Goal: Find specific page/section: Find specific page/section

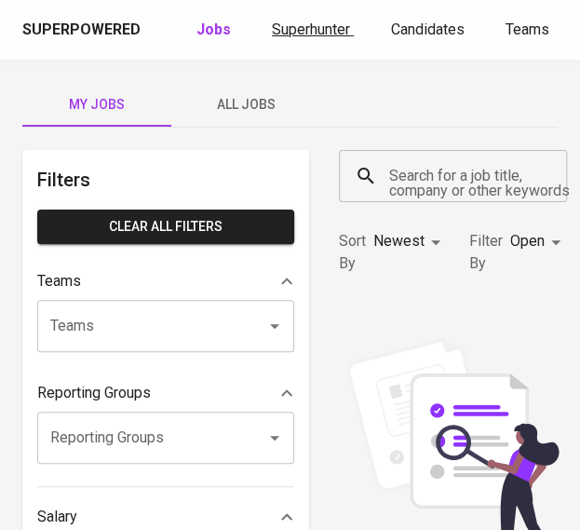
click at [291, 34] on span "Superhunter" at bounding box center [311, 29] width 78 height 18
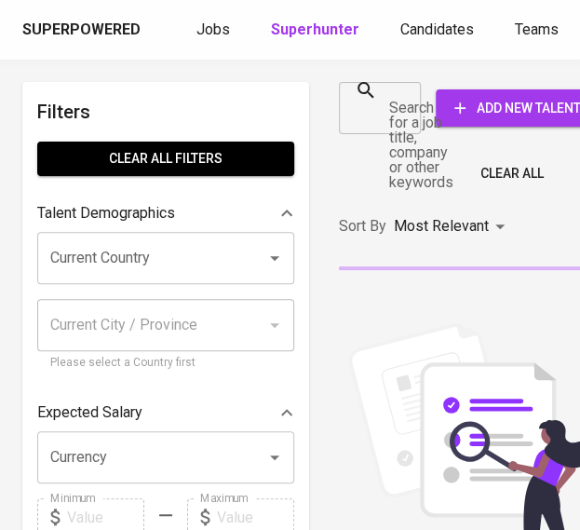
click at [395, 113] on div at bounding box center [400, 108] width 24 height 26
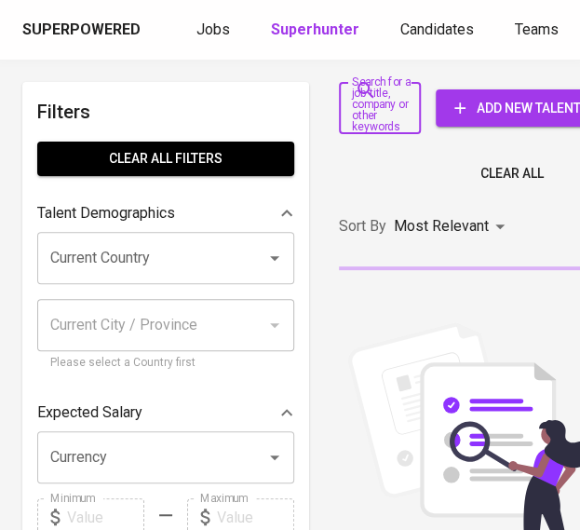
paste input "[EMAIL_ADDRESS][DOMAIN_NAME]"
type input "[EMAIL_ADDRESS][DOMAIN_NAME]"
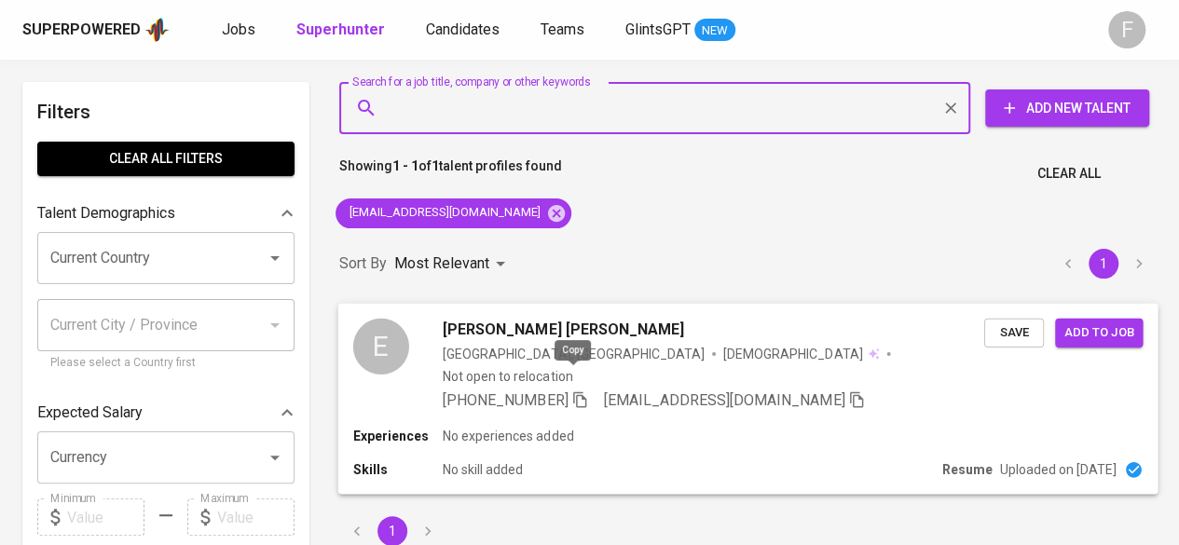
click at [579, 390] on icon "button" at bounding box center [579, 398] width 17 height 17
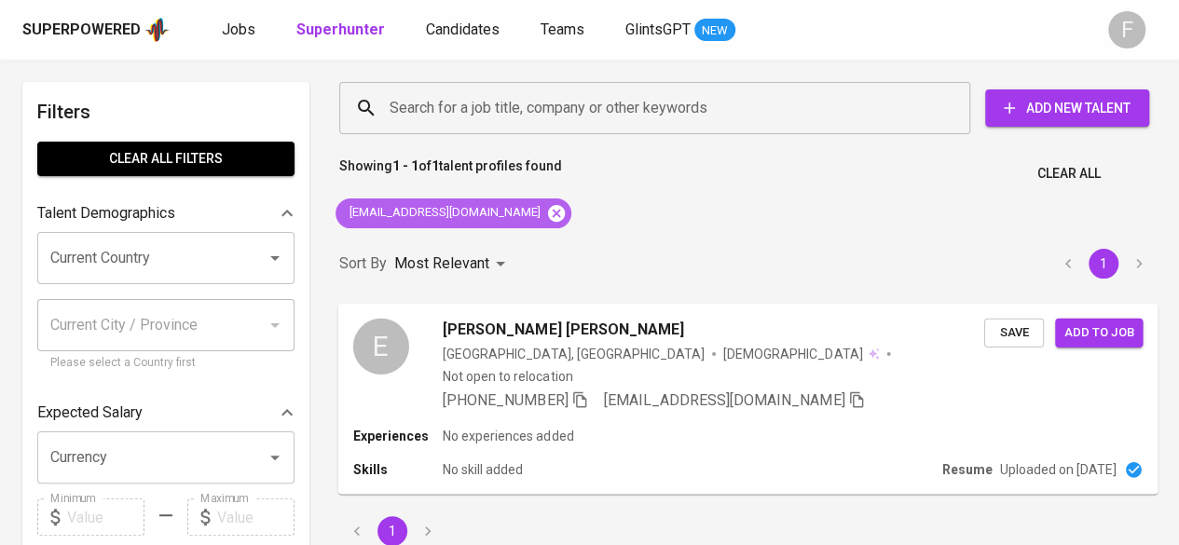
click at [546, 213] on icon at bounding box center [556, 213] width 20 height 20
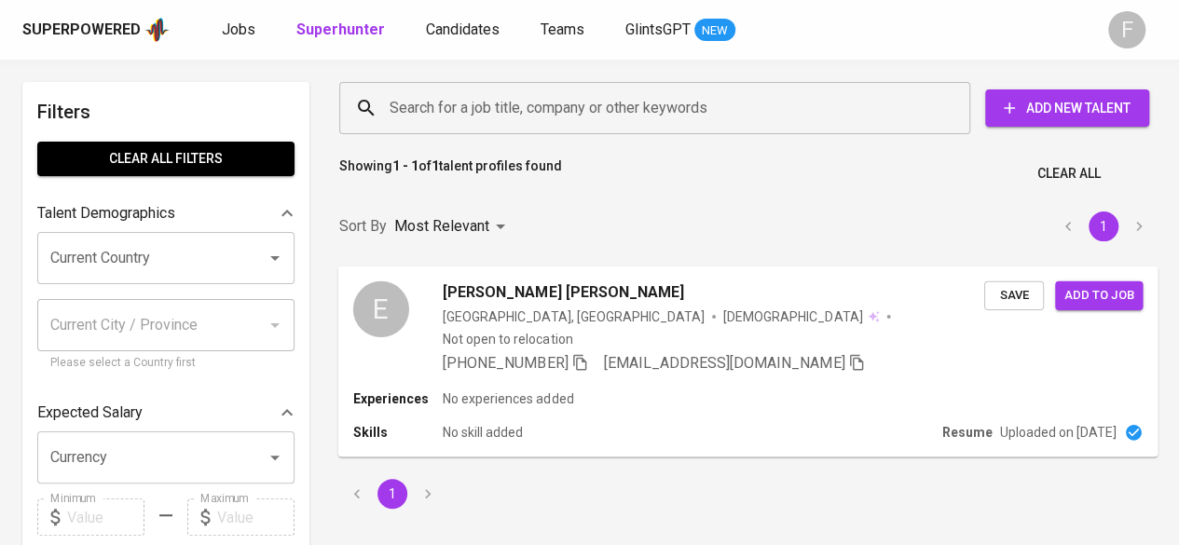
click at [471, 104] on input "Search for a job title, company or other keywords" at bounding box center [659, 107] width 549 height 35
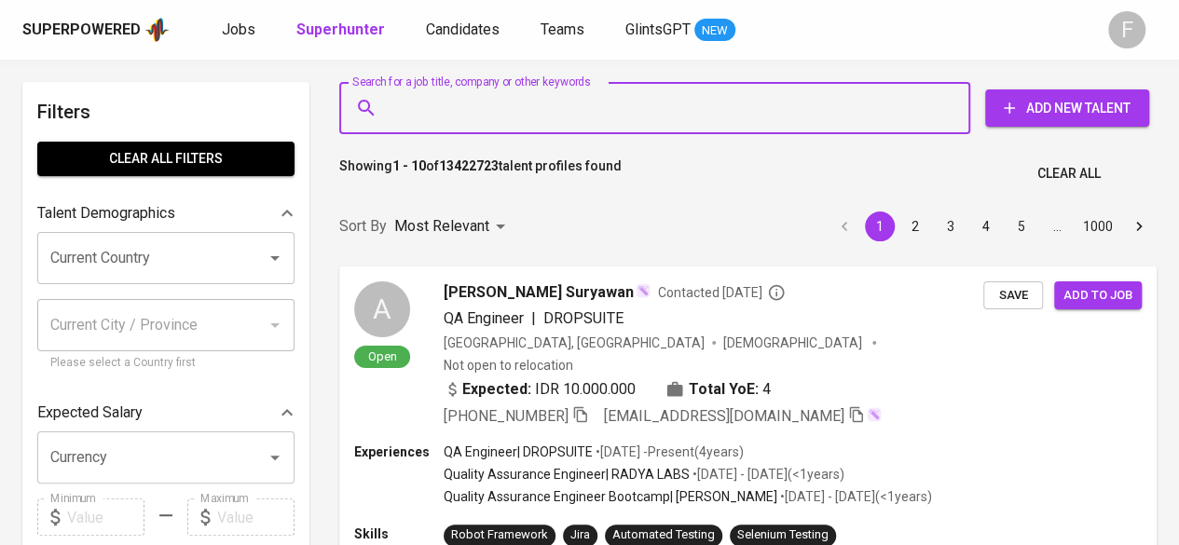
paste input "Halo, salam kenal aku Febri dari Glints - Jobportal ([DOMAIN_NAME][URL]) 🌟 Aku …"
type input "Halo, salam kenal aku Febri dari Glints - Jobportal ([DOMAIN_NAME][URL]) 🌟 Aku …"
paste input "[EMAIL_ADDRESS][DOMAIN_NAME]"
type input "[EMAIL_ADDRESS][DOMAIN_NAME]"
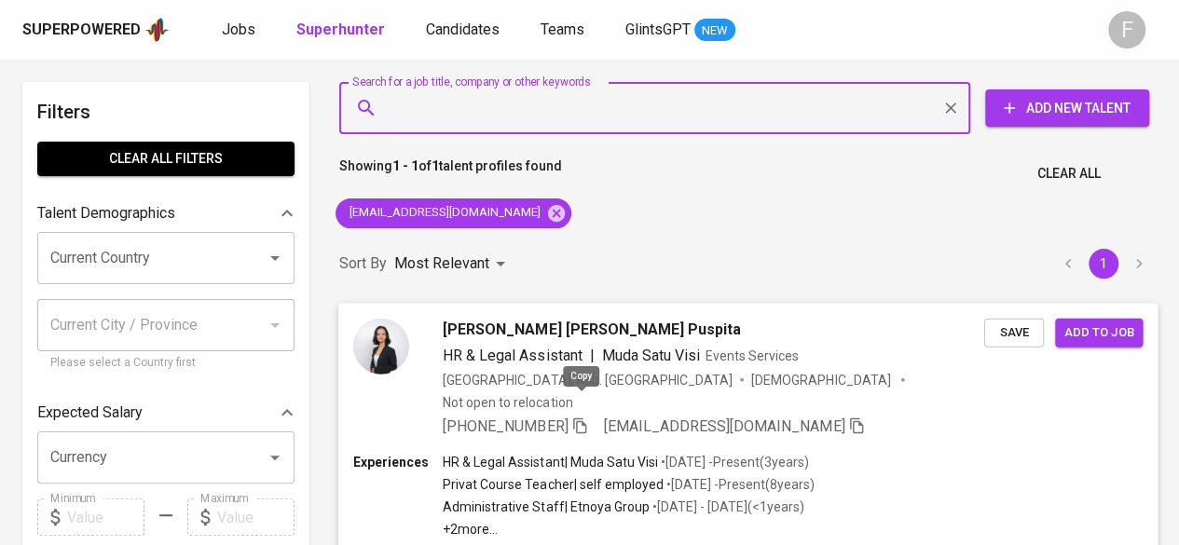
click at [579, 416] on icon "button" at bounding box center [579, 424] width 17 height 17
